Goal: Information Seeking & Learning: Find specific fact

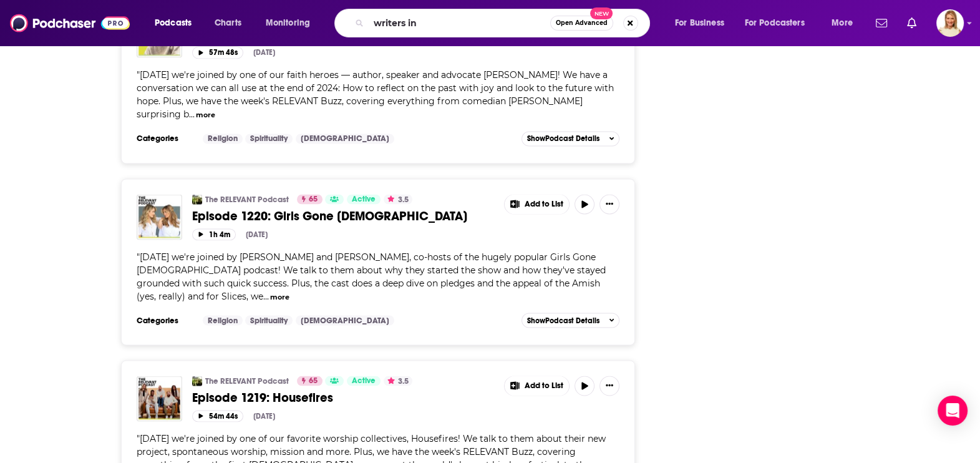
type input "writers ink"
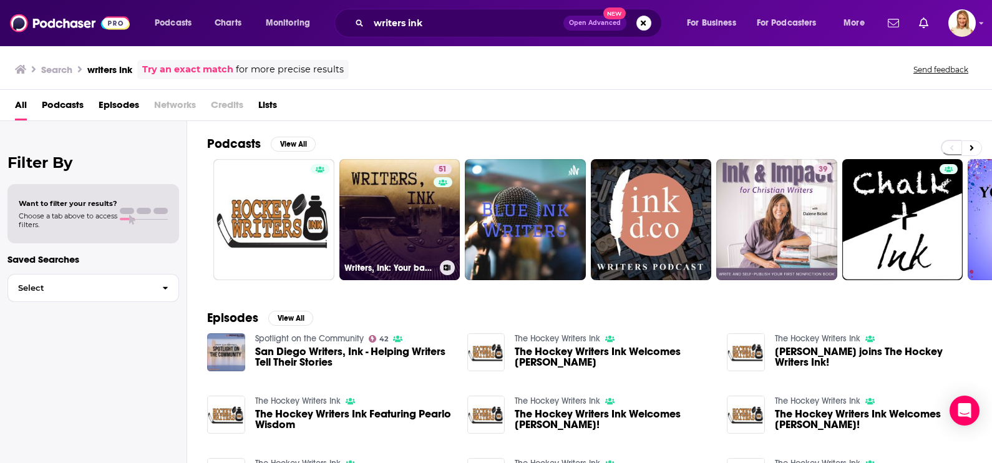
click at [434, 209] on div "51" at bounding box center [444, 212] width 21 height 96
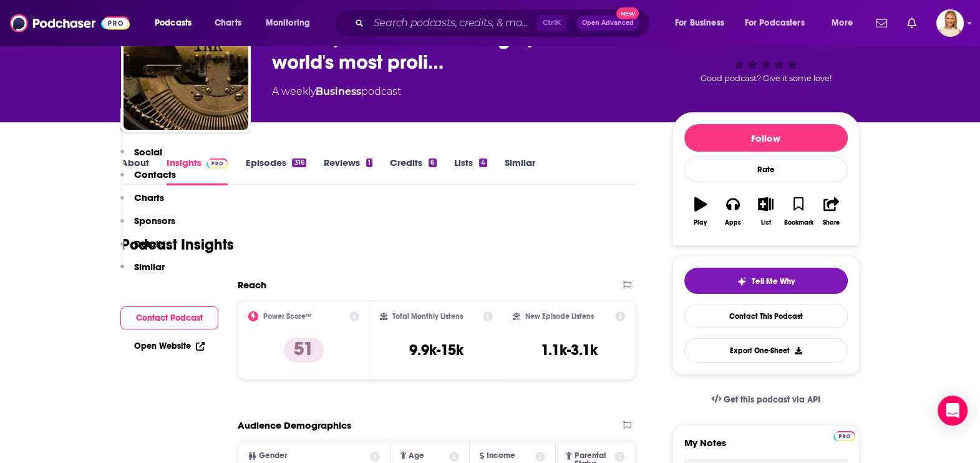
scroll to position [77, 0]
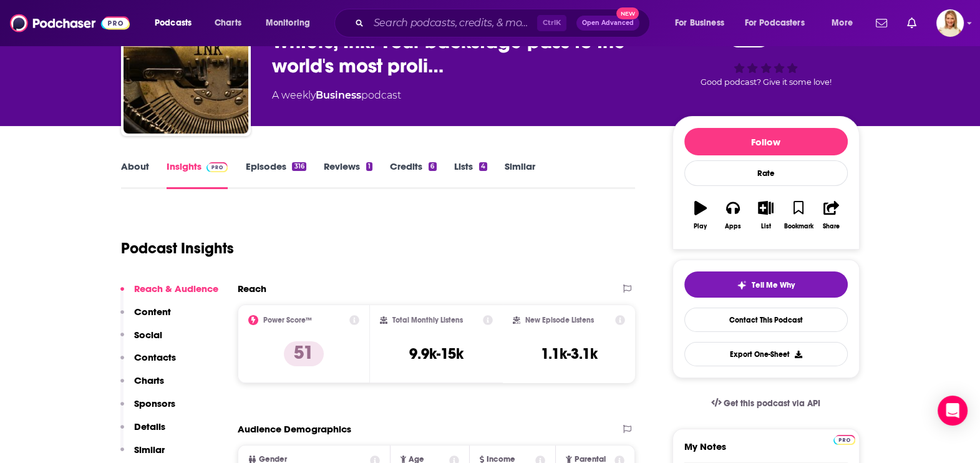
click at [279, 162] on link "Episodes 316" at bounding box center [275, 174] width 61 height 29
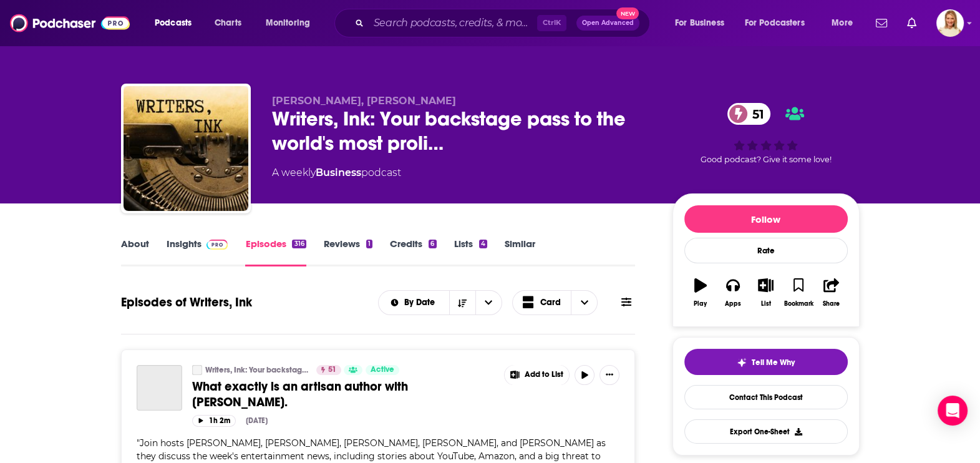
click at [624, 301] on icon at bounding box center [626, 302] width 10 height 9
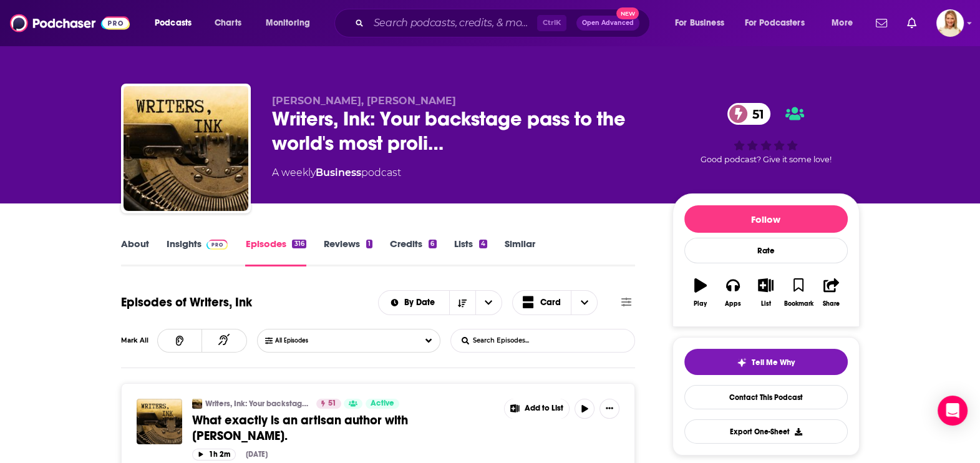
click at [524, 341] on input "List Search Input" at bounding box center [516, 340] width 130 height 22
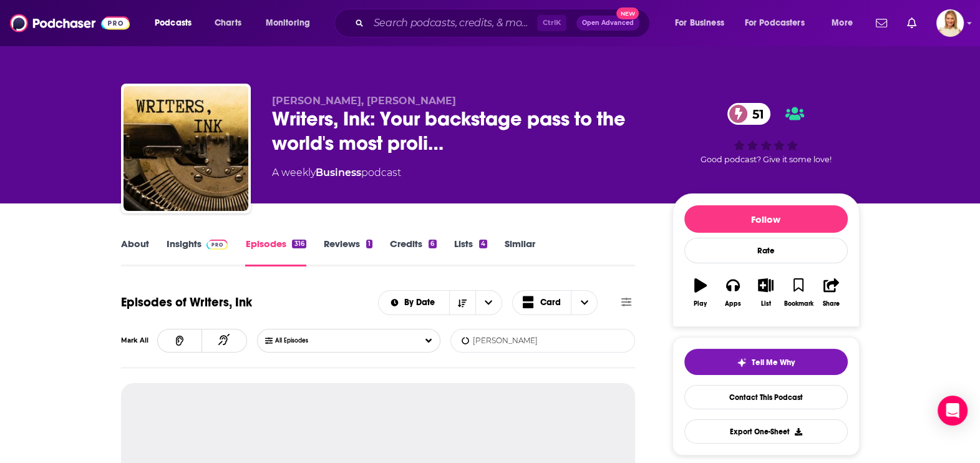
type input "[PERSON_NAME]"
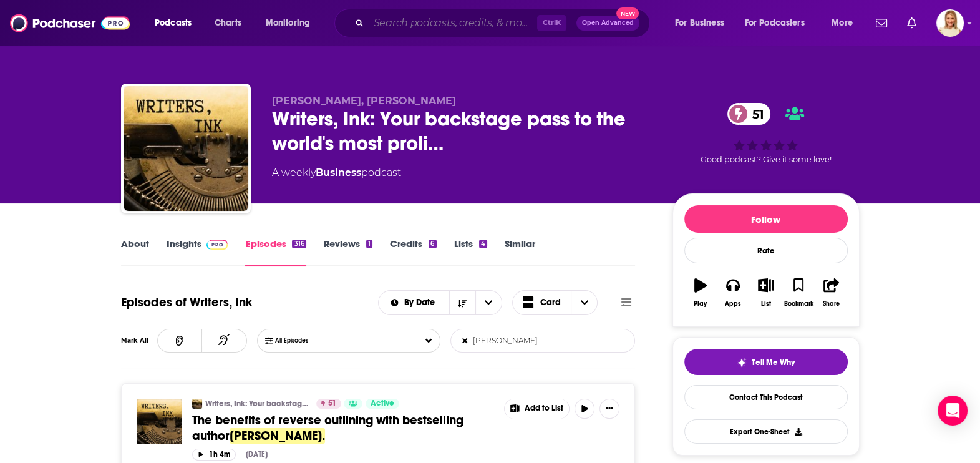
drag, startPoint x: 415, startPoint y: 26, endPoint x: 405, endPoint y: 9, distance: 19.0
click at [415, 26] on input "Search podcasts, credits, & more..." at bounding box center [453, 23] width 168 height 20
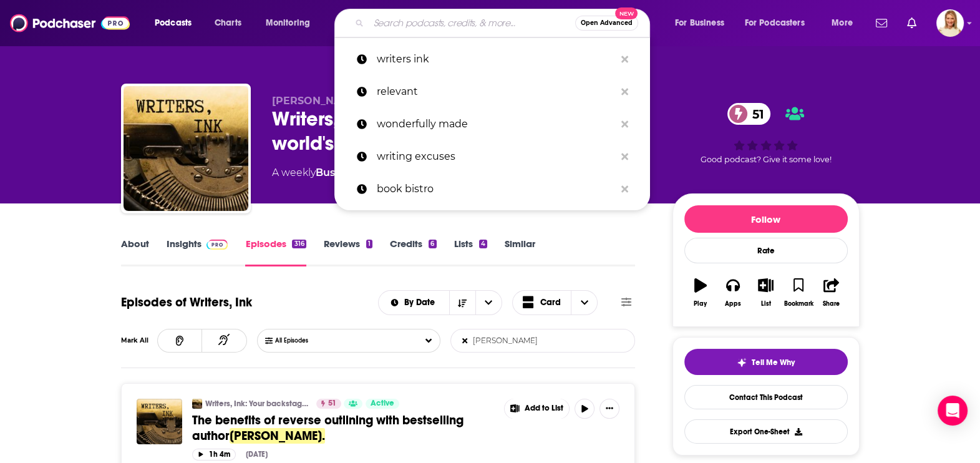
type input "d"
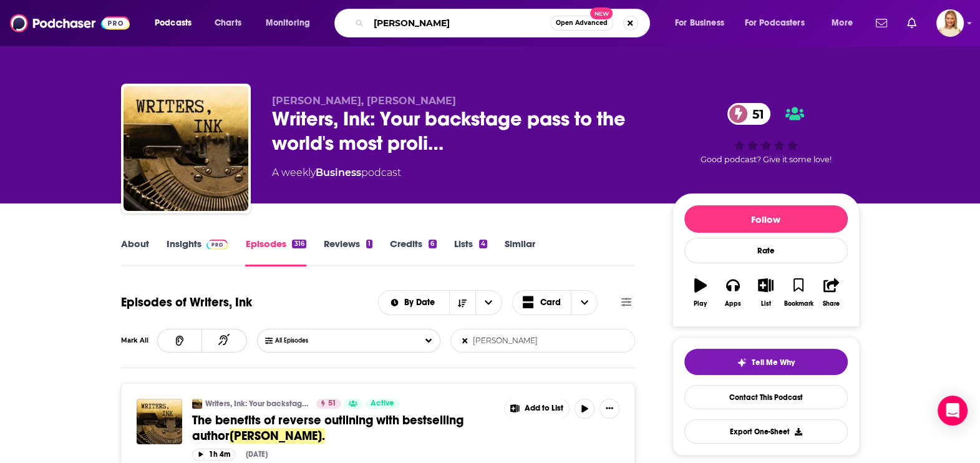
type input "[PERSON_NAME]"
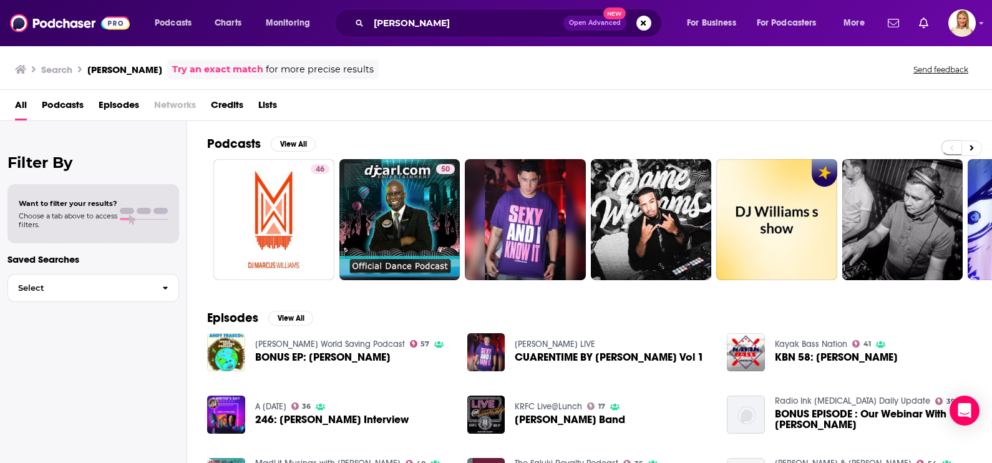
click at [122, 105] on span "Episodes" at bounding box center [119, 108] width 41 height 26
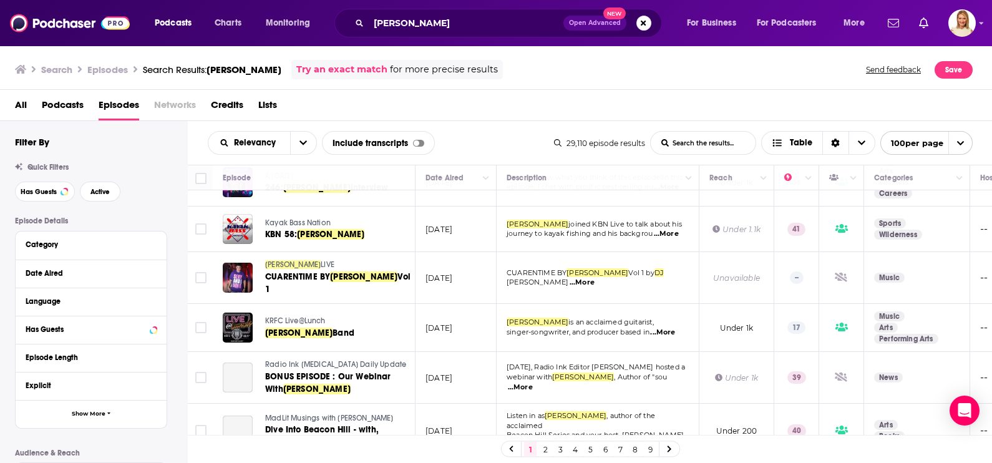
scroll to position [77, 0]
click at [533, 382] on span "...More" at bounding box center [520, 387] width 25 height 10
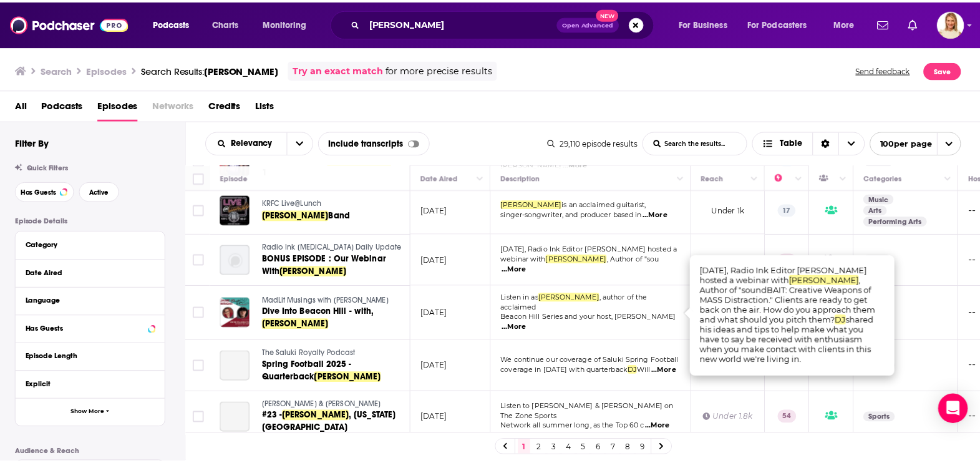
scroll to position [234, 0]
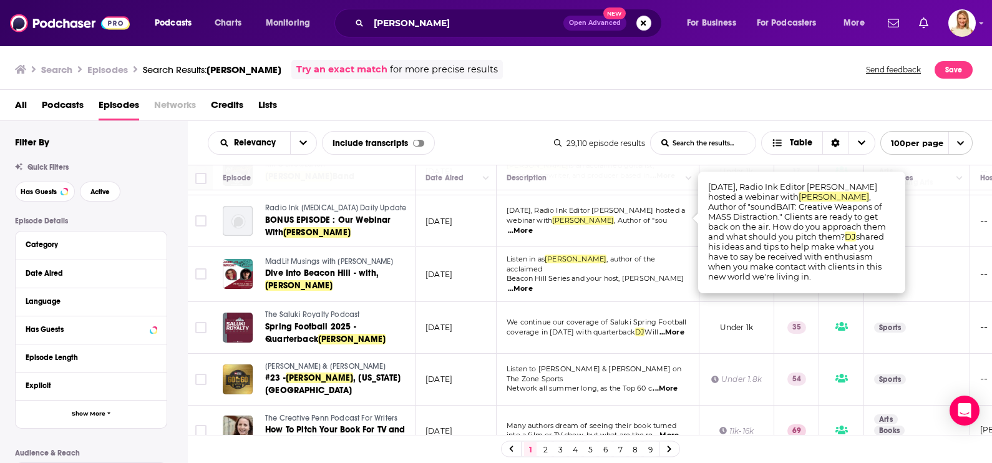
click at [313, 257] on span "MadLit Musings with [PERSON_NAME]" at bounding box center [329, 261] width 128 height 9
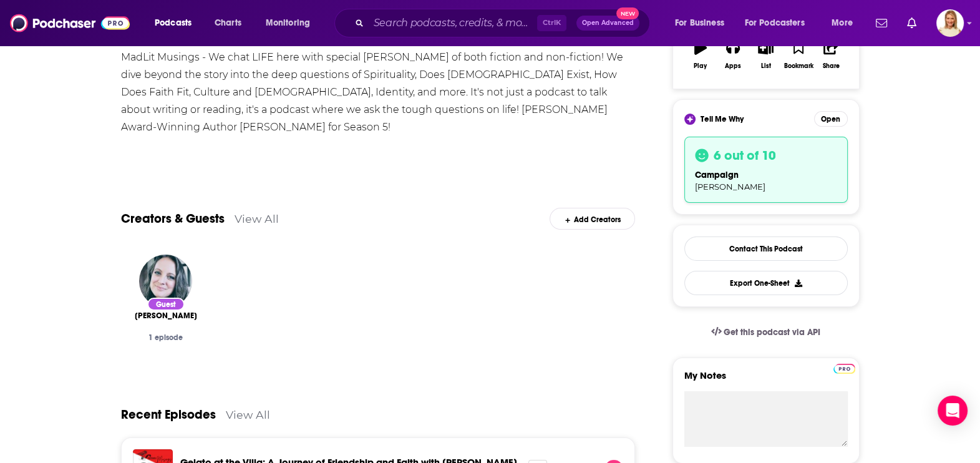
scroll to position [155, 0]
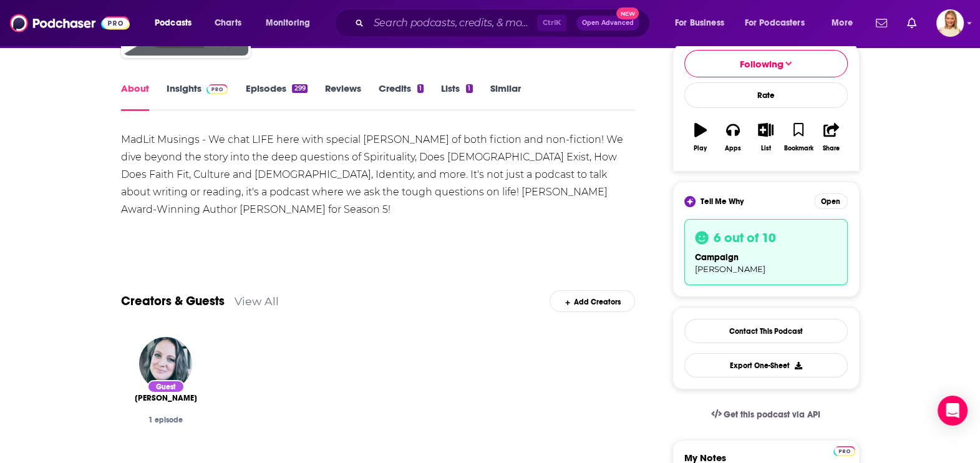
click at [193, 90] on link "Insights" at bounding box center [198, 96] width 62 height 29
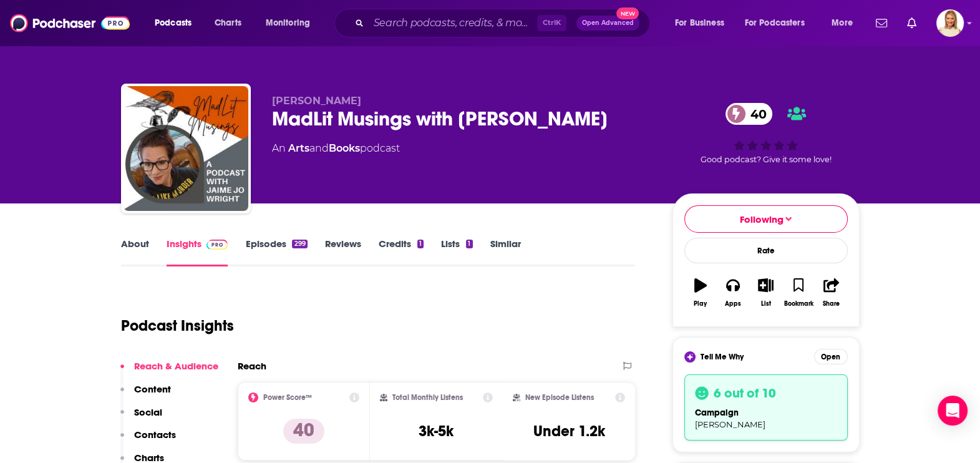
scroll to position [77, 0]
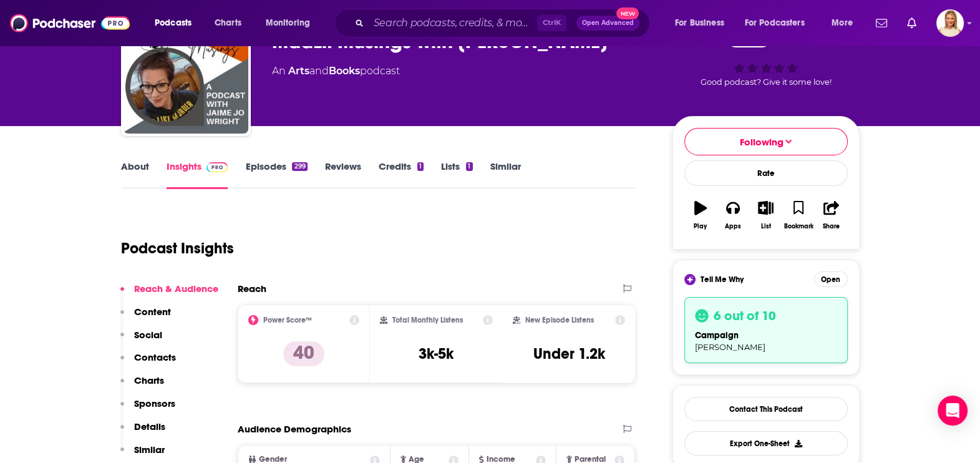
click at [287, 165] on link "Episodes 299" at bounding box center [276, 174] width 62 height 29
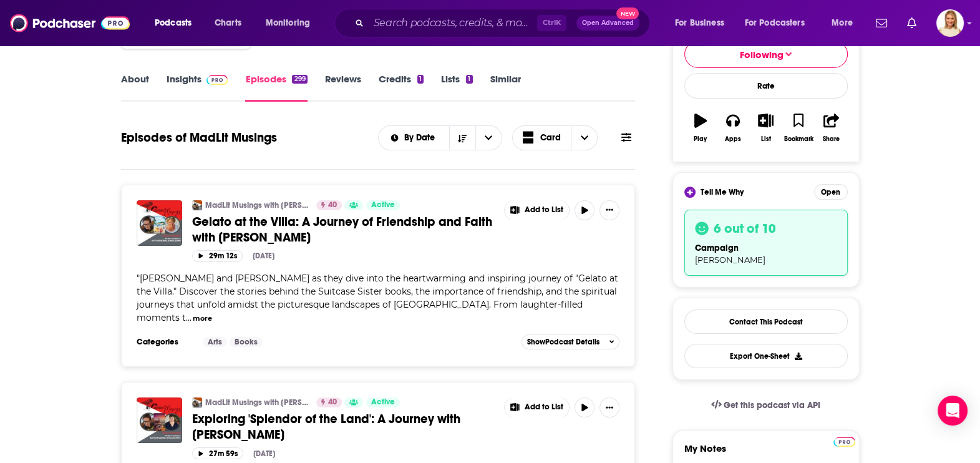
scroll to position [155, 0]
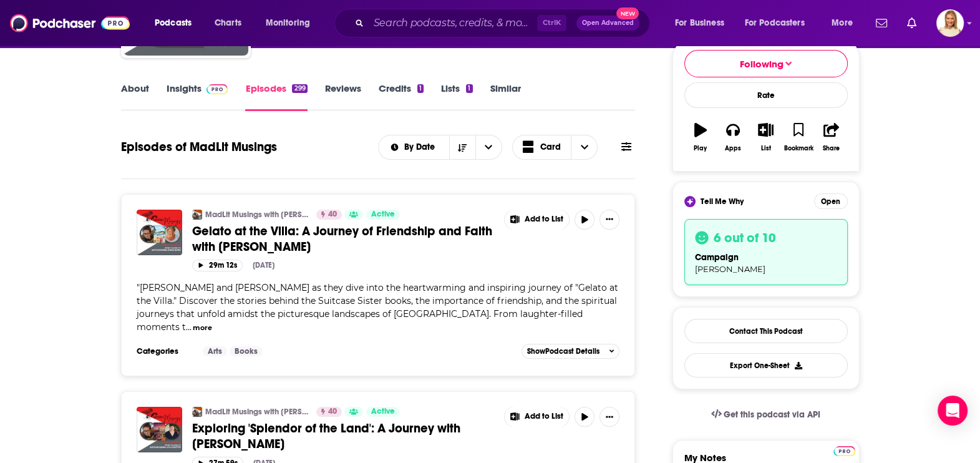
click at [134, 86] on link "About" at bounding box center [135, 96] width 28 height 29
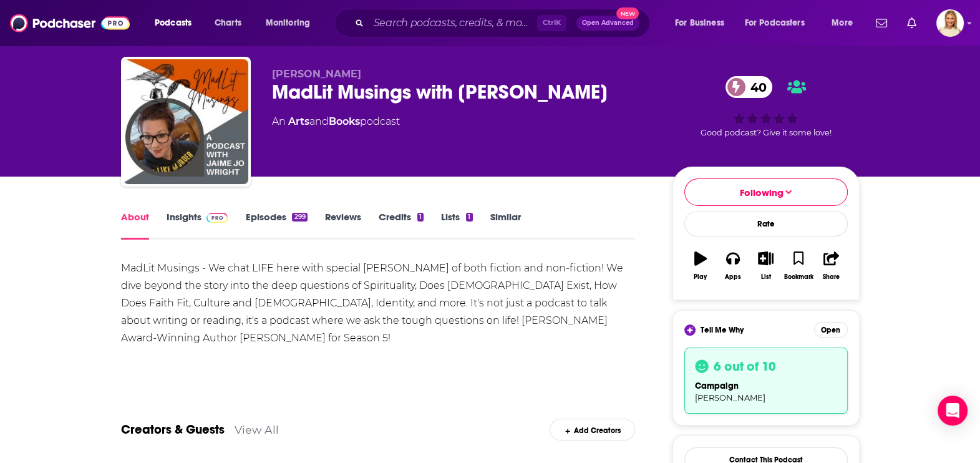
scroll to position [155, 0]
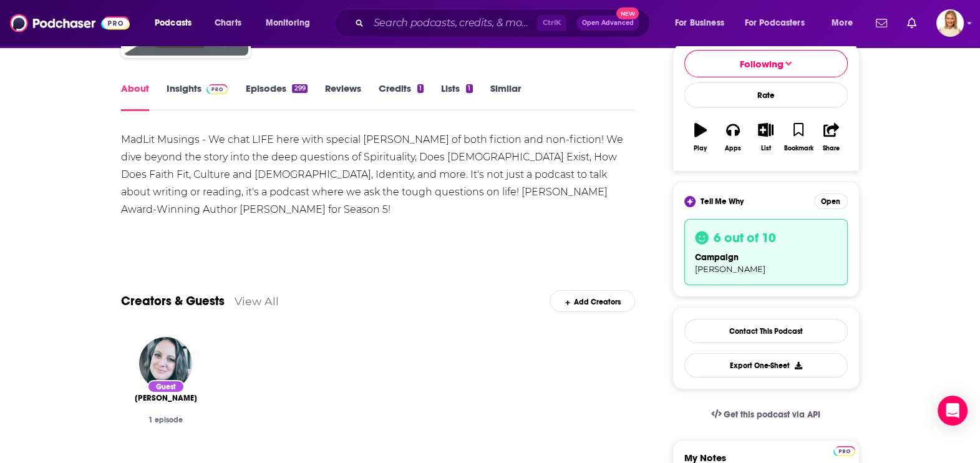
click at [275, 84] on link "Episodes 299" at bounding box center [276, 96] width 62 height 29
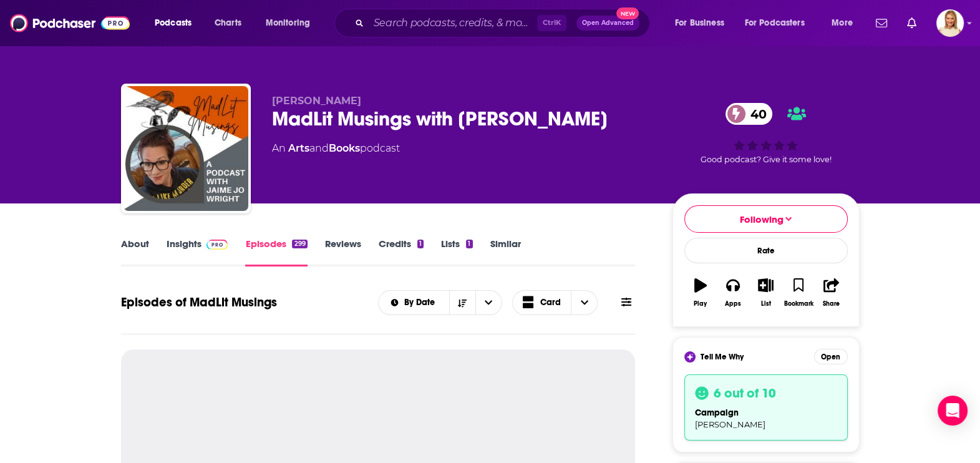
click at [625, 299] on icon at bounding box center [626, 302] width 10 height 9
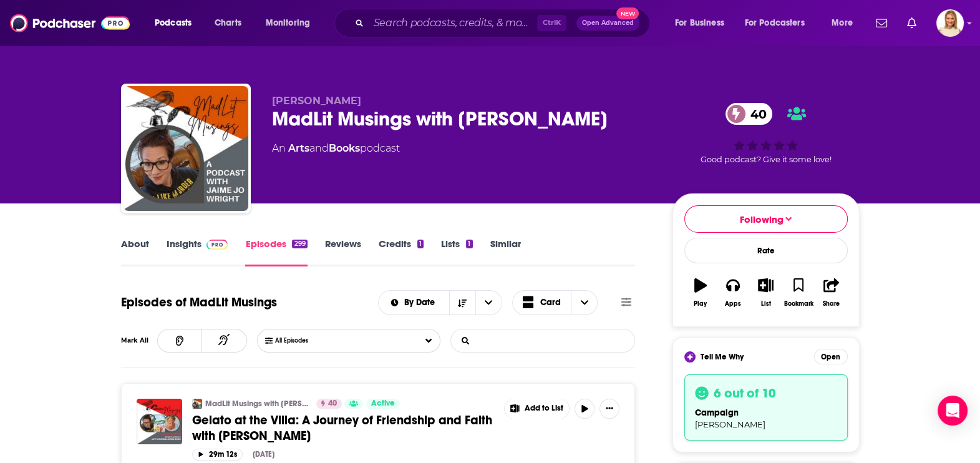
click at [546, 348] on input "List Search Input" at bounding box center [516, 340] width 130 height 22
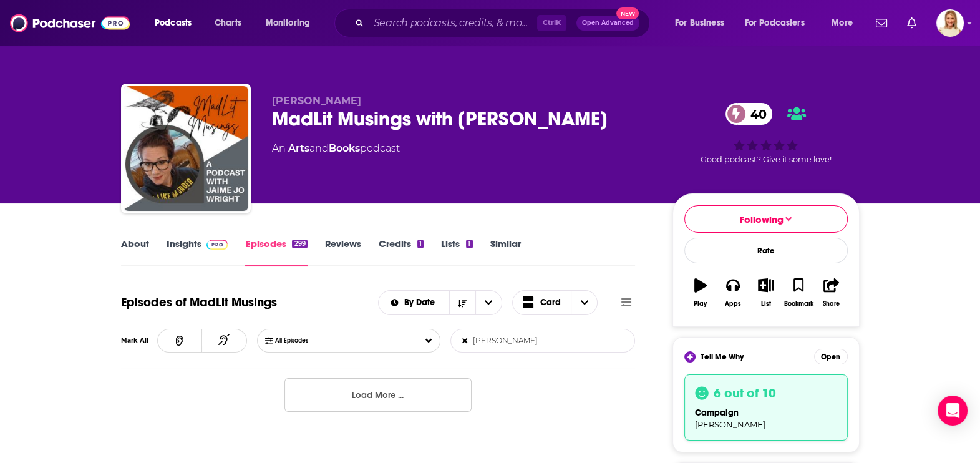
type input "[PERSON_NAME]"
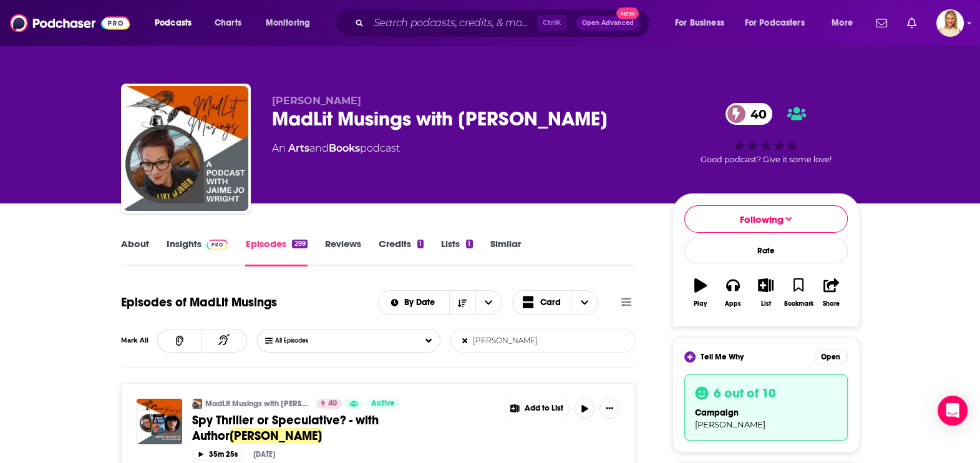
click at [727, 352] on span "Tell Me Why" at bounding box center [722, 357] width 43 height 10
click at [833, 356] on button "Open" at bounding box center [831, 357] width 34 height 16
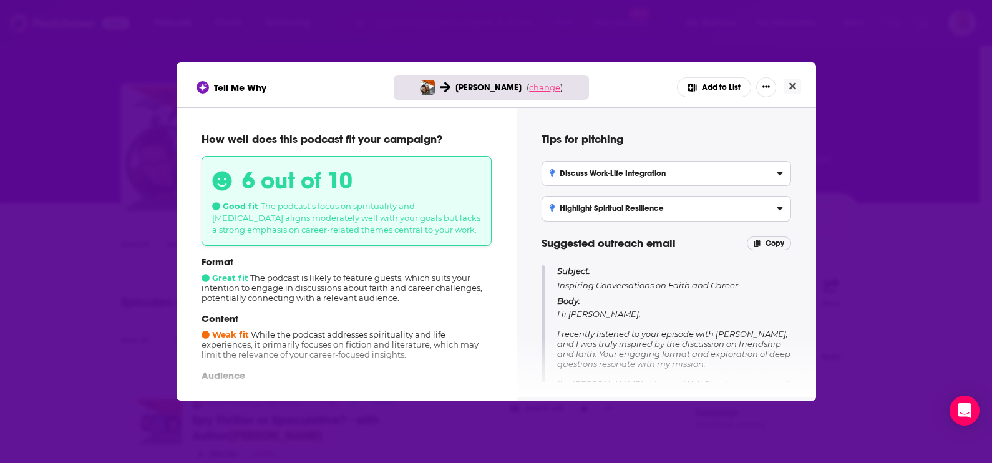
click at [541, 85] on span "change" at bounding box center [544, 87] width 31 height 10
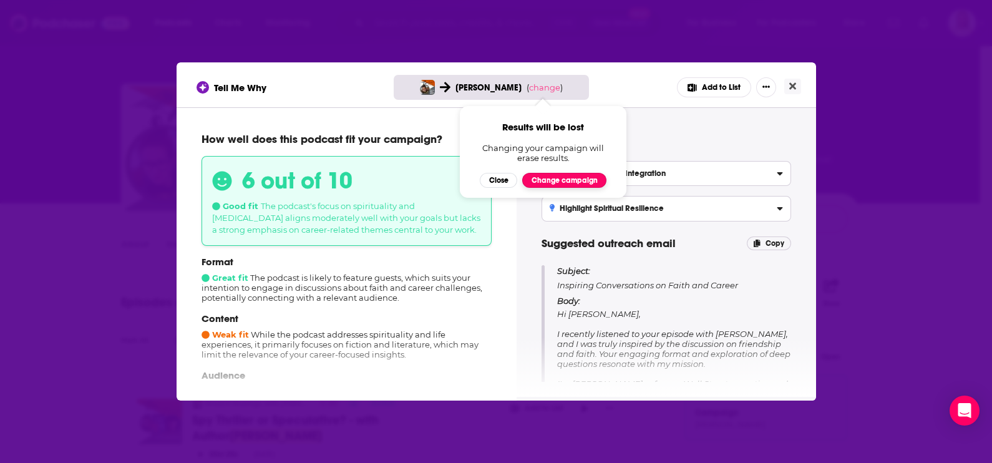
click at [563, 178] on button "Change campaign" at bounding box center [564, 180] width 84 height 15
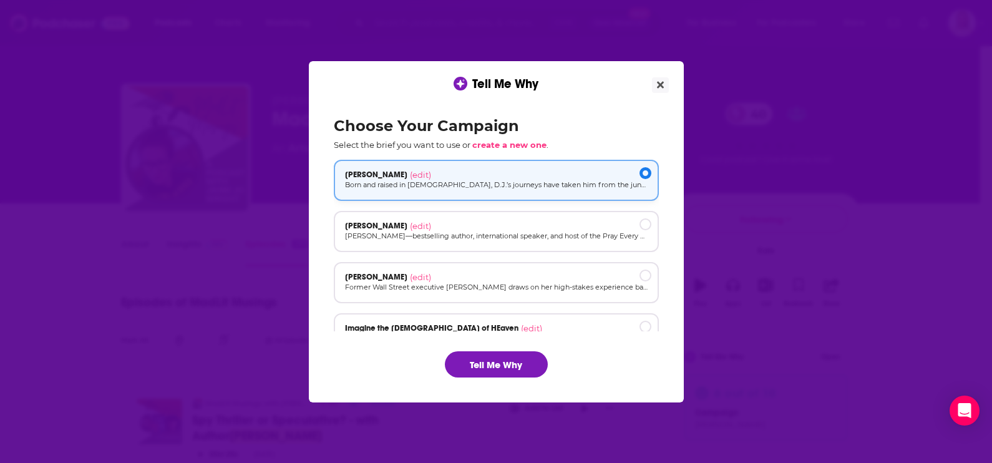
click at [488, 183] on p "Born and raised in [DEMOGRAPHIC_DATA], D.J.’s journeys have taken him from the …" at bounding box center [496, 185] width 303 height 11
drag, startPoint x: 502, startPoint y: 361, endPoint x: 506, endPoint y: 356, distance: 6.7
click at [507, 363] on button "Tell Me Why" at bounding box center [496, 364] width 103 height 26
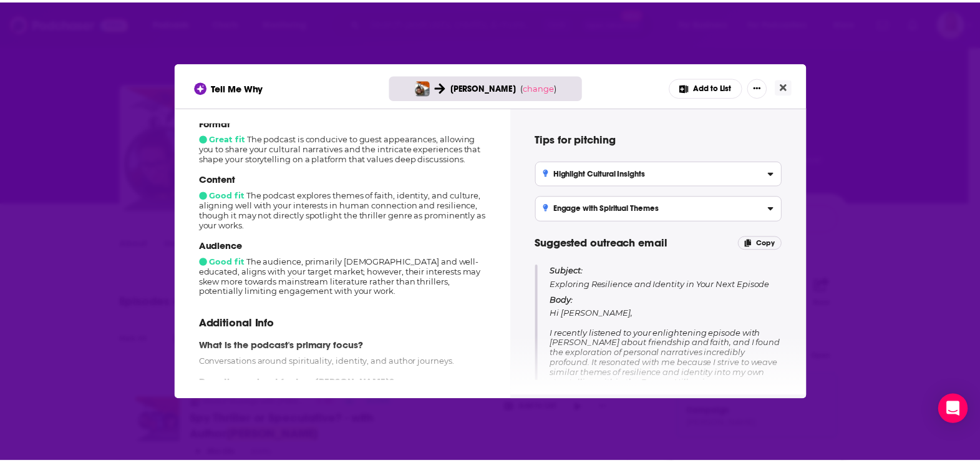
scroll to position [234, 0]
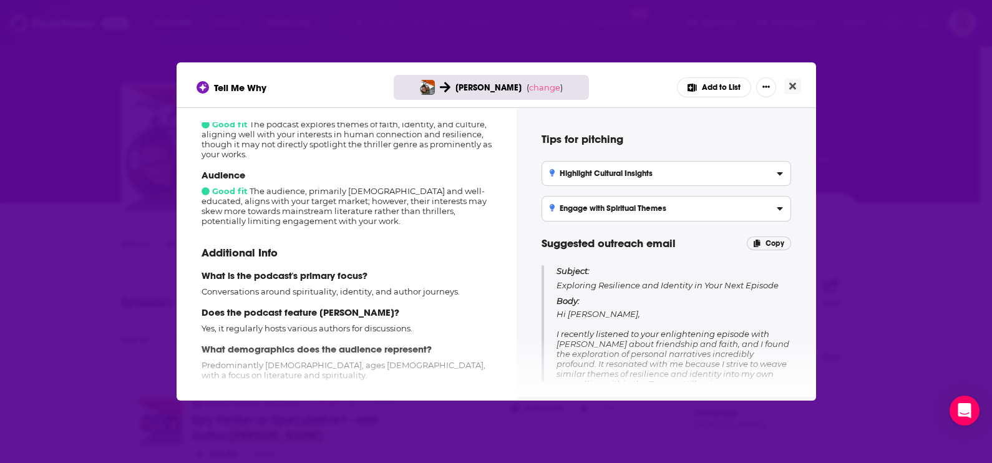
click at [864, 289] on div "Tell Me Why [PERSON_NAME] ( change ) Add to List How well does this podcast fit…" at bounding box center [496, 231] width 992 height 463
click at [792, 79] on button "Close" at bounding box center [792, 87] width 17 height 16
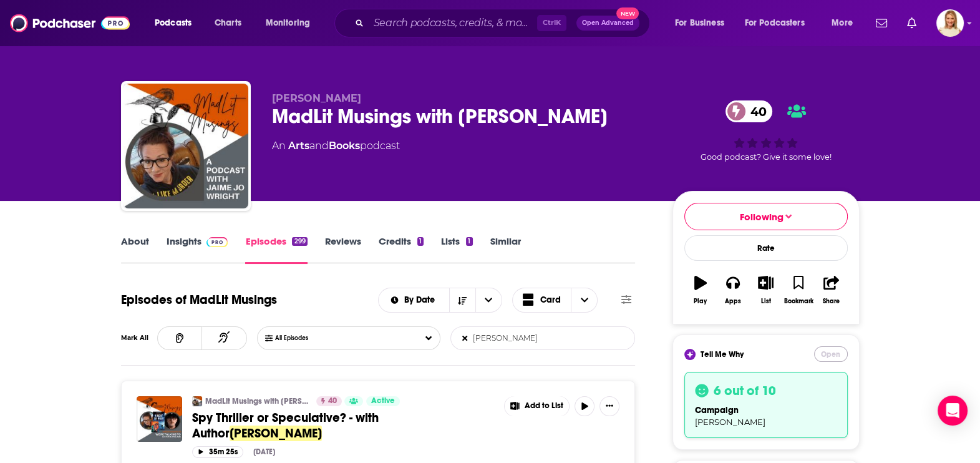
scroll to position [0, 0]
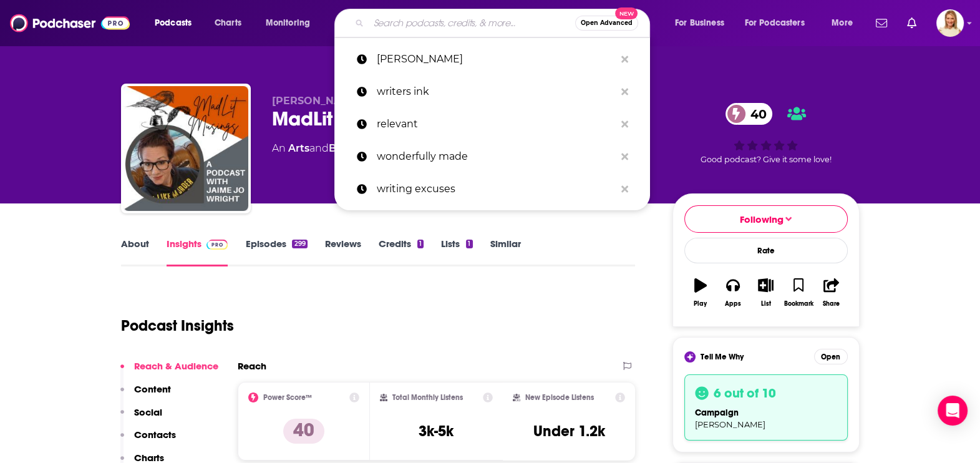
click at [420, 25] on input "Search podcasts, credits, & more..." at bounding box center [472, 23] width 206 height 20
click at [443, 59] on p "[PERSON_NAME]" at bounding box center [496, 59] width 238 height 32
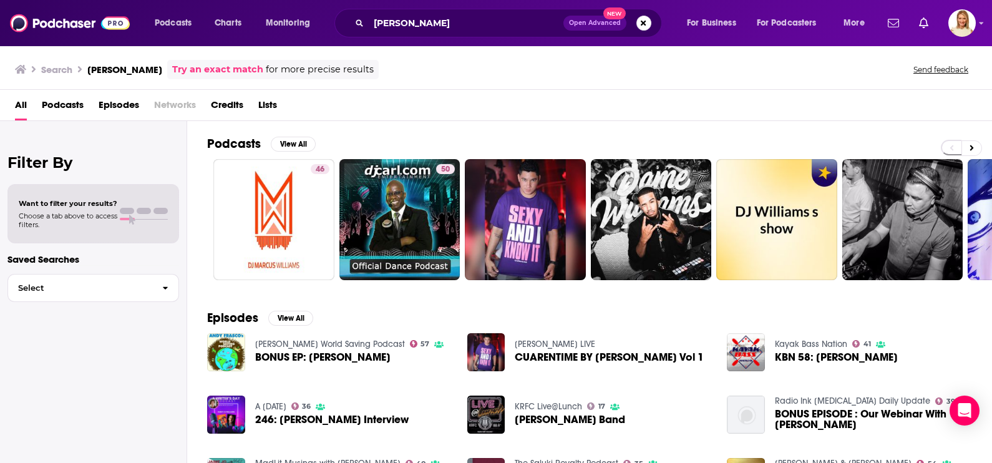
click at [116, 105] on span "Episodes" at bounding box center [119, 108] width 41 height 26
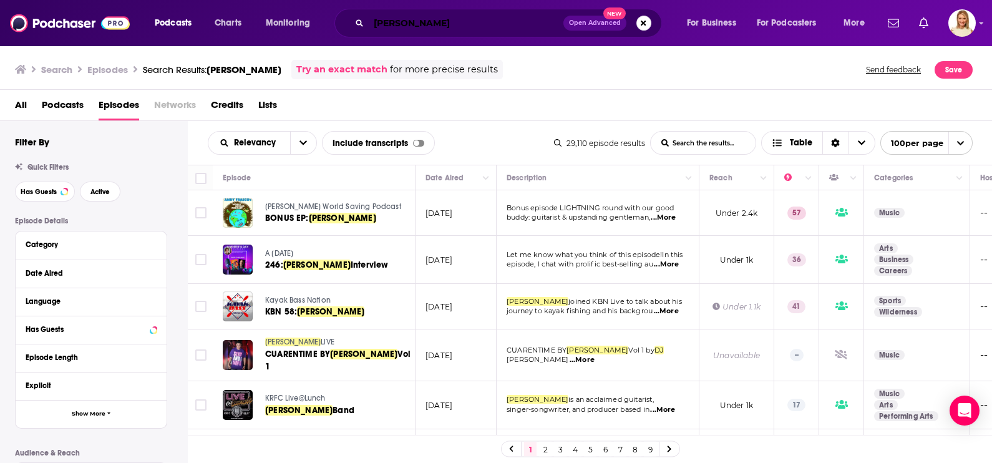
click at [374, 22] on input "[PERSON_NAME]" at bounding box center [466, 23] width 195 height 20
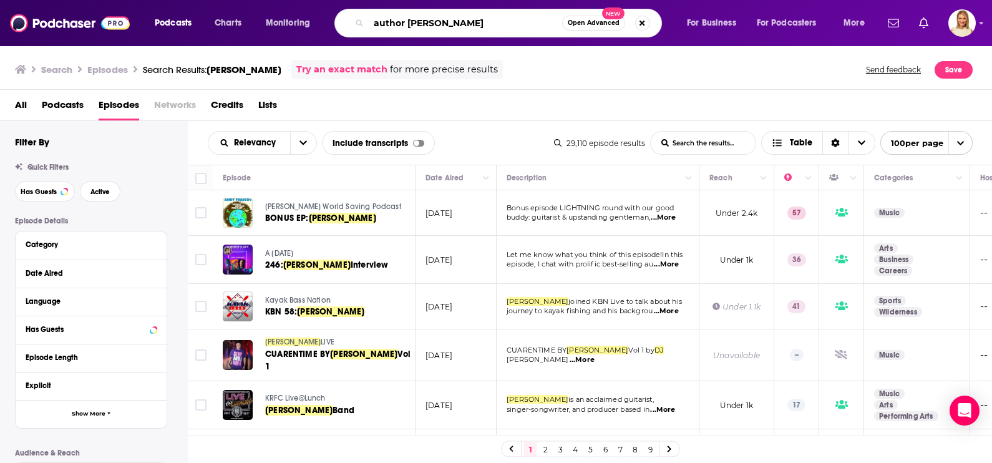
type input "author [PERSON_NAME]"
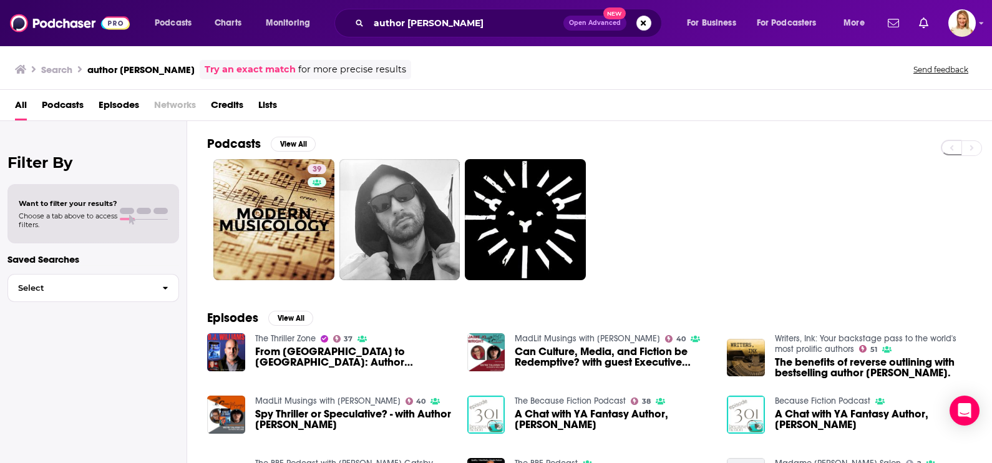
click at [346, 352] on span "From [GEOGRAPHIC_DATA] to [GEOGRAPHIC_DATA]: Author [PERSON_NAME]' Story" at bounding box center [353, 356] width 197 height 21
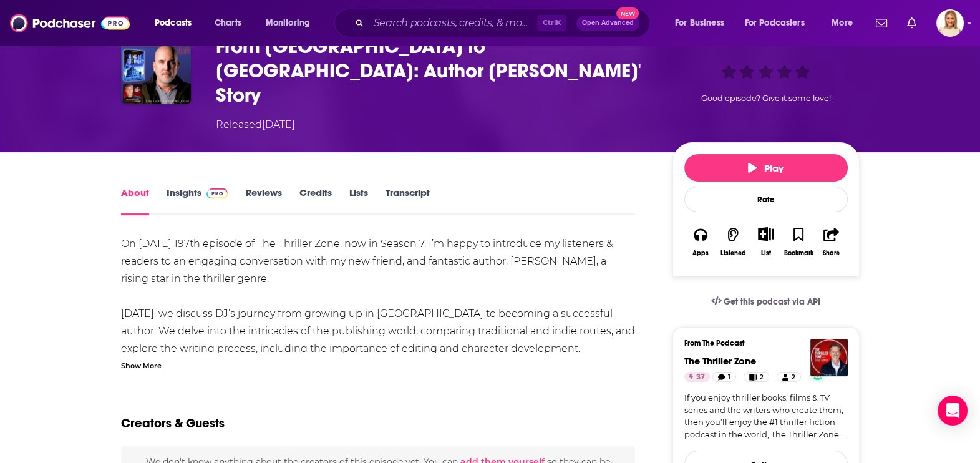
scroll to position [77, 0]
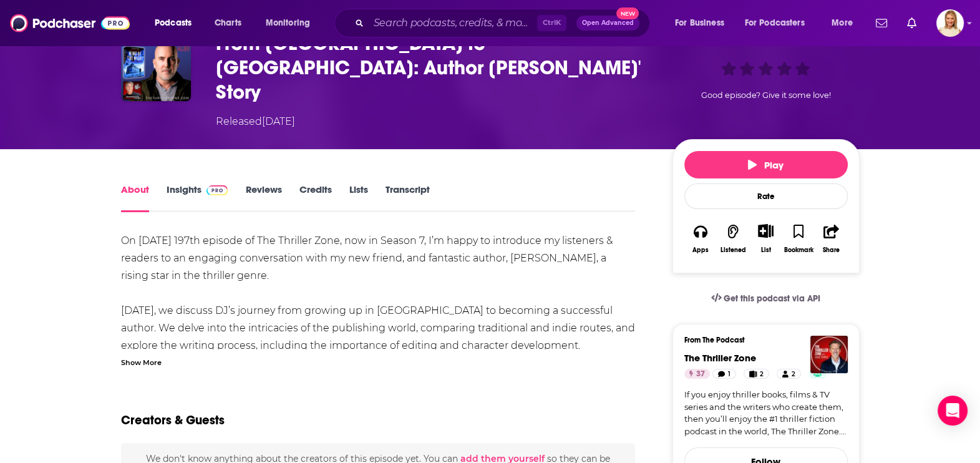
click at [125, 356] on div "Show More" at bounding box center [141, 362] width 41 height 12
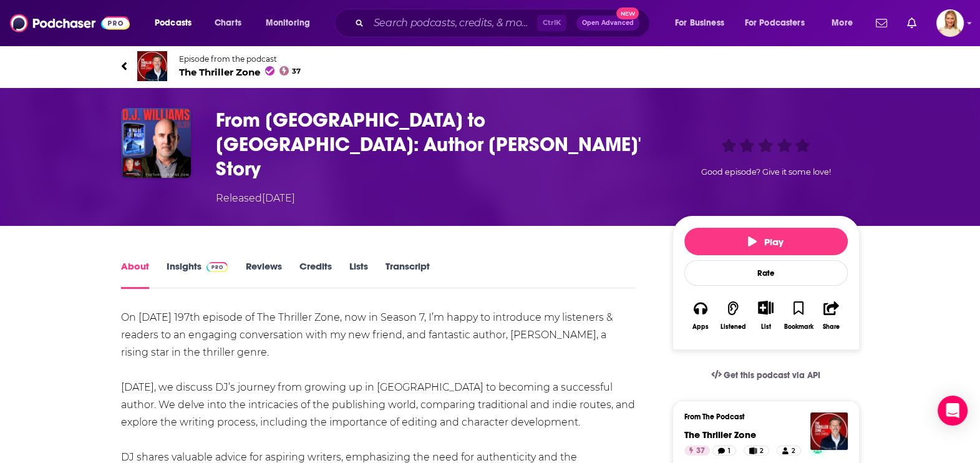
scroll to position [0, 0]
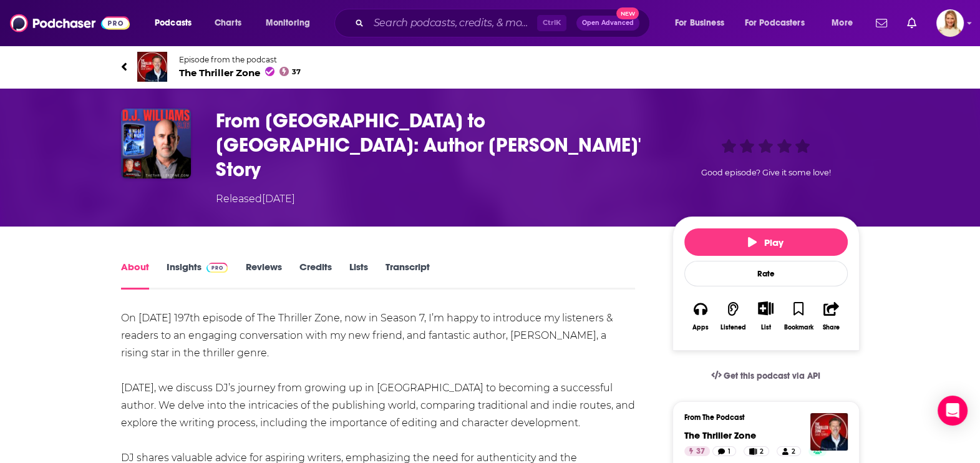
click at [178, 261] on link "Insights" at bounding box center [198, 275] width 62 height 29
